Goal: Task Accomplishment & Management: Manage account settings

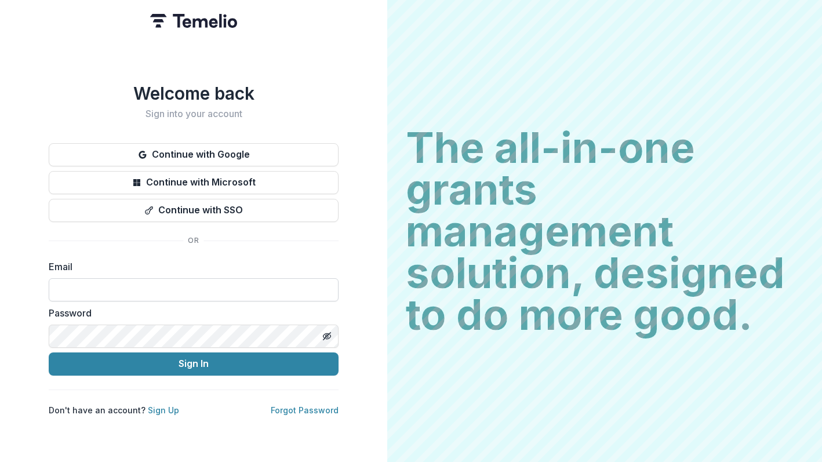
click at [213, 287] on input at bounding box center [194, 289] width 290 height 23
type input "**********"
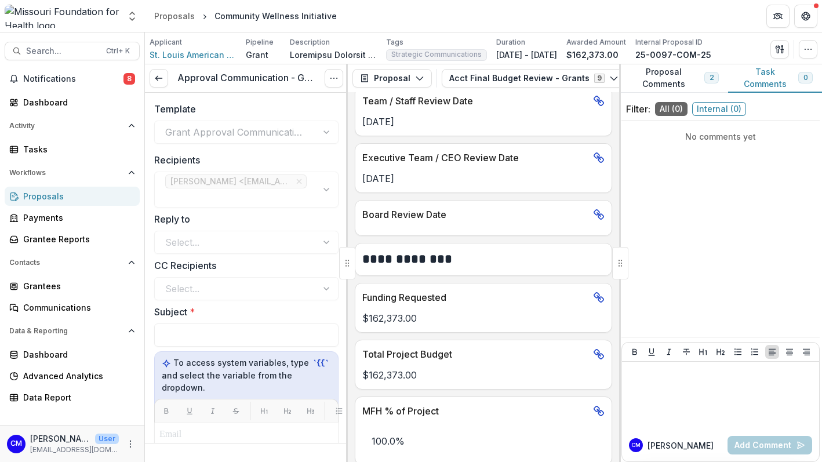
scroll to position [313, 0]
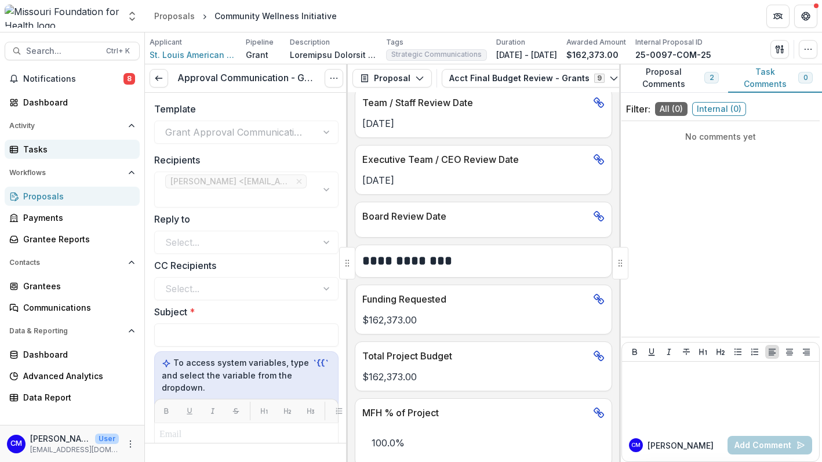
click at [28, 149] on div "Tasks" at bounding box center [76, 149] width 107 height 12
